Goal: Find contact information: Find contact information

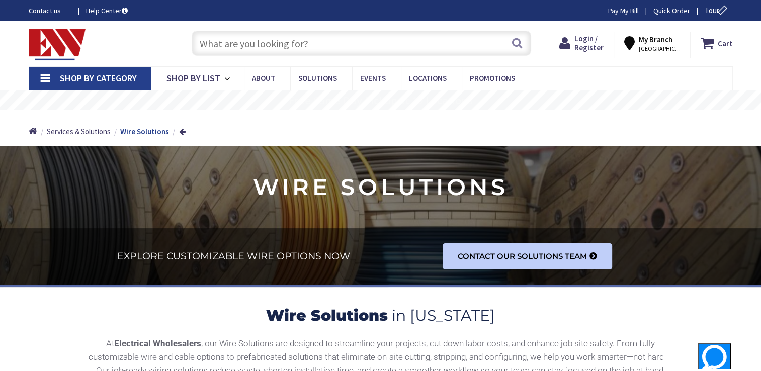
click at [375, 43] on input "text" at bounding box center [362, 43] width 340 height 25
paste input "(800) 633-0405"
type input "(800) 633-0405"
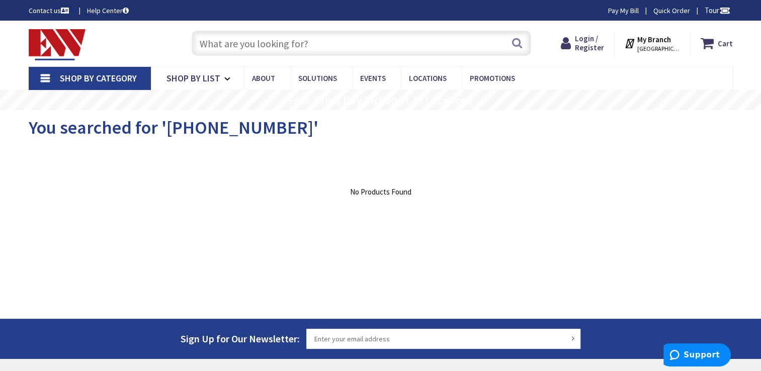
click at [371, 36] on input "text" at bounding box center [362, 43] width 340 height 25
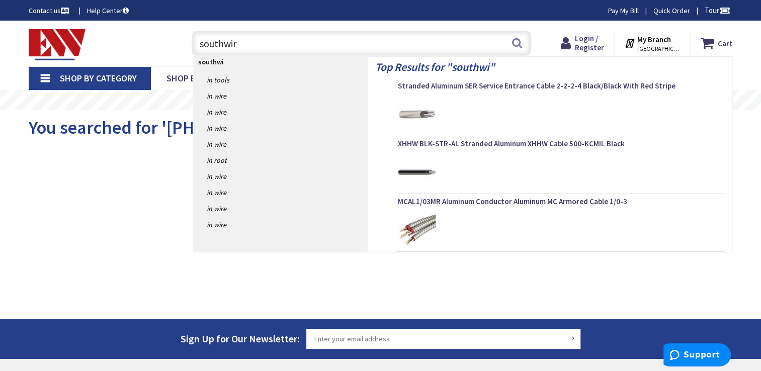
type input "southwire"
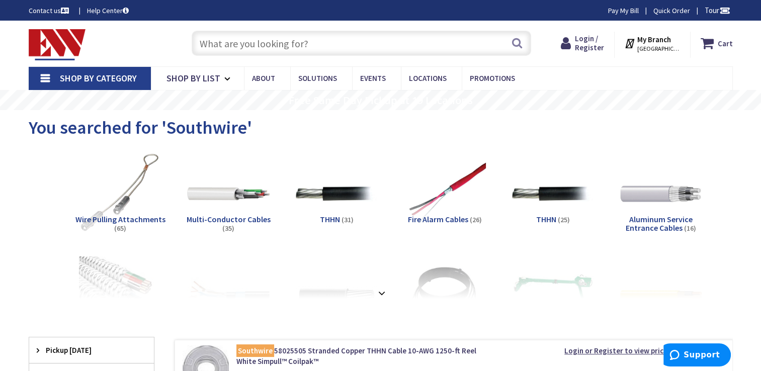
click at [657, 41] on strong "My Branch" at bounding box center [655, 40] width 34 height 10
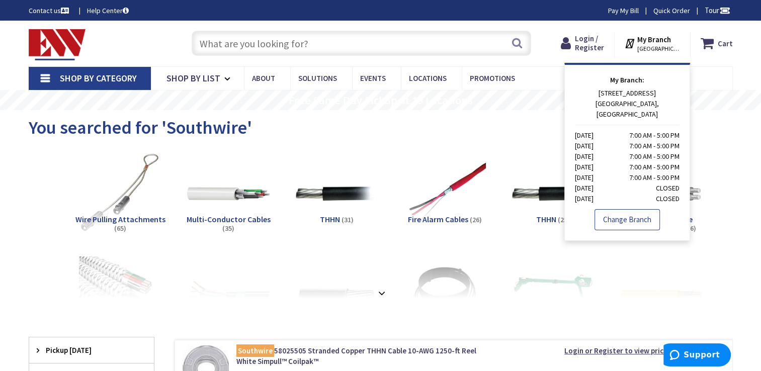
click at [620, 209] on link "Change Branch" at bounding box center [627, 219] width 65 height 21
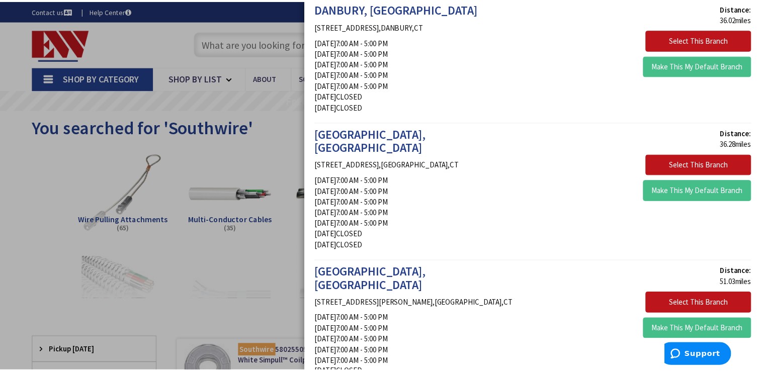
scroll to position [629, 0]
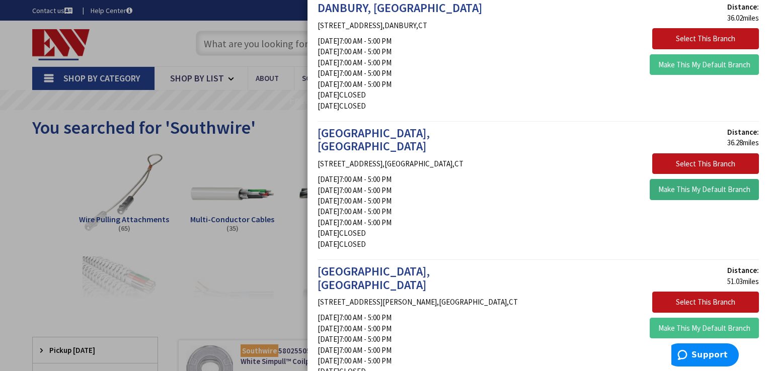
click at [710, 179] on button "Make This My Default Branch" at bounding box center [704, 189] width 109 height 21
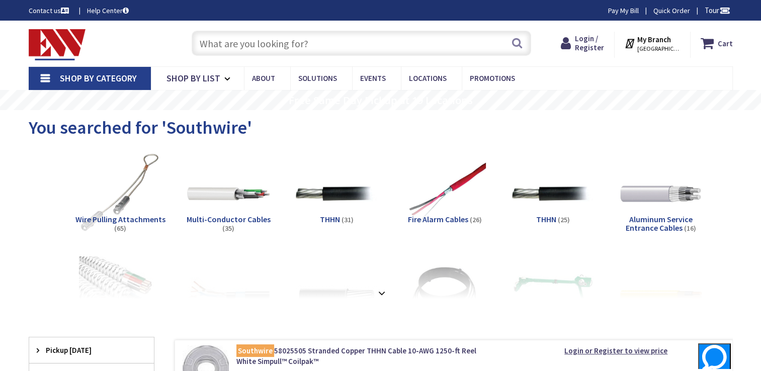
click at [662, 39] on strong "My Branch" at bounding box center [655, 40] width 34 height 10
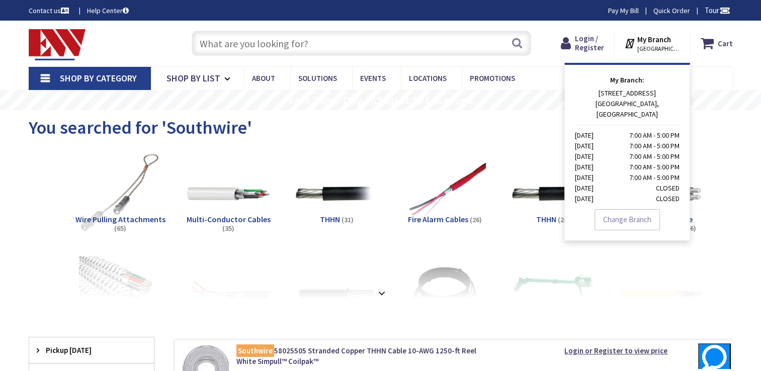
click at [495, 133] on div "You searched for 'Southwire'" at bounding box center [381, 129] width 704 height 38
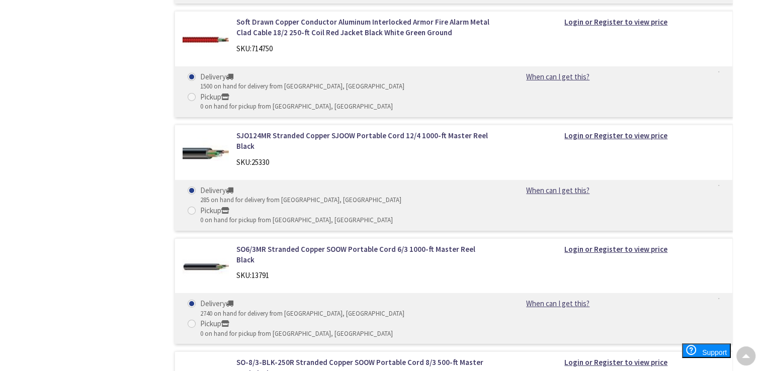
scroll to position [14661, 0]
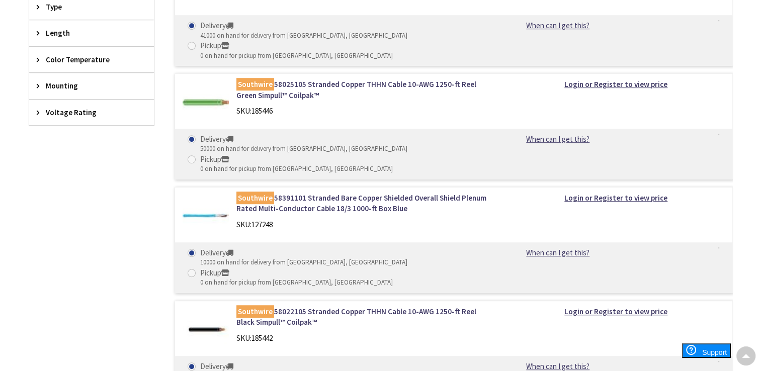
scroll to position [0, 0]
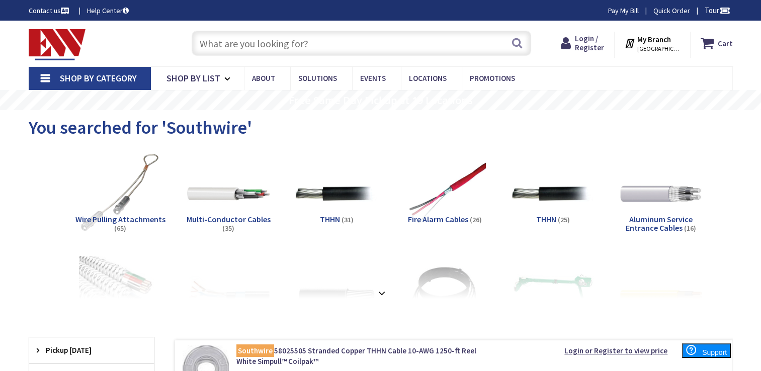
click at [53, 7] on link "Contact us" at bounding box center [50, 11] width 42 height 10
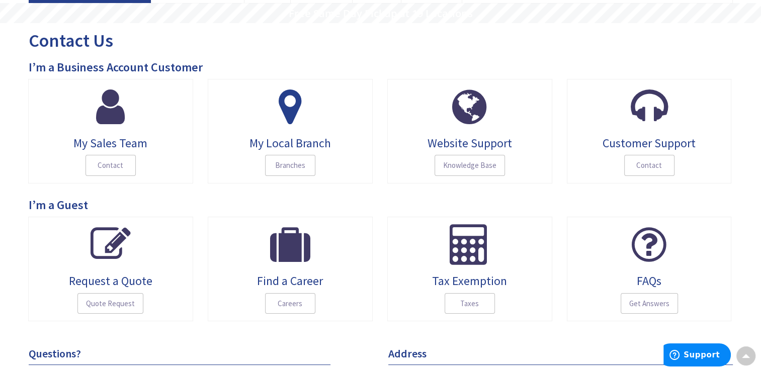
scroll to position [86, 0]
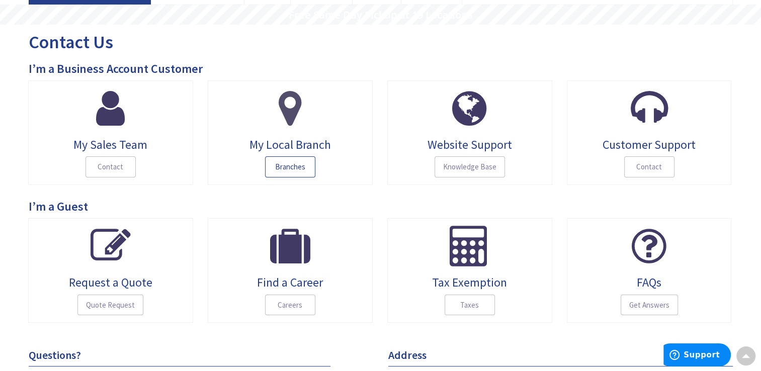
click at [296, 166] on span "Branches" at bounding box center [290, 166] width 50 height 21
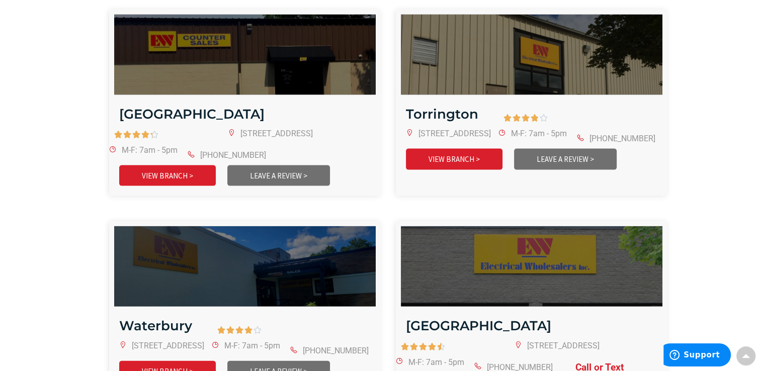
scroll to position [2159, 0]
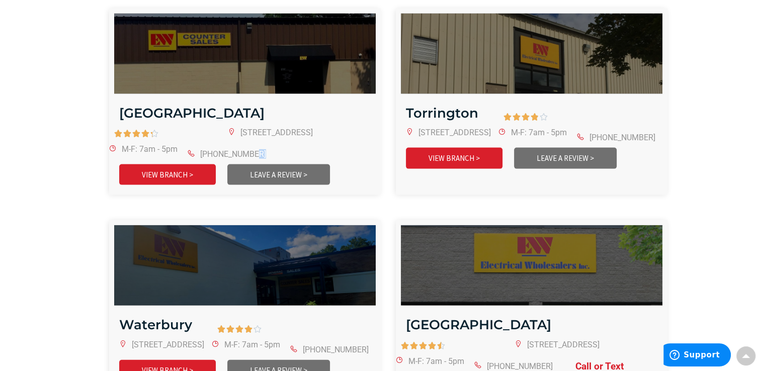
drag, startPoint x: 184, startPoint y: 114, endPoint x: 137, endPoint y: 116, distance: 46.8
click at [137, 116] on div "[GEOGRAPHIC_DATA]      4.3/5 [STREET_ADDRESS] M-F: 7am - 5pm [PHONE_NUMBER…" at bounding box center [245, 102] width 272 height 187
click at [188, 149] on link at bounding box center [227, 154] width 78 height 10
